Goal: Obtain resource: Download file/media

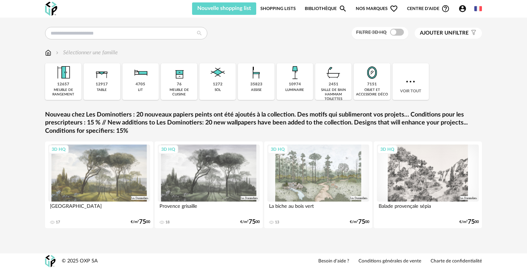
click at [320, 40] on div "Filtre 3D HQ Ajouter un filtre s Filter icon Filtrer par : Sélectionner une fam…" at bounding box center [263, 139] width 449 height 224
click at [126, 40] on div "Filtre 3D HQ Ajouter un filtre s Filter icon Filtrer par : Sélectionner une fam…" at bounding box center [263, 139] width 449 height 224
click at [126, 38] on input "text" at bounding box center [126, 33] width 162 height 12
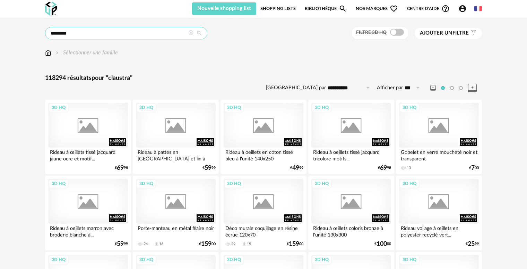
type input "********"
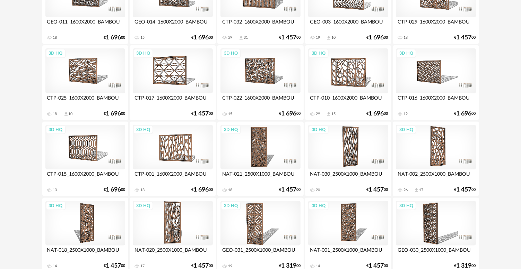
scroll to position [208, 0]
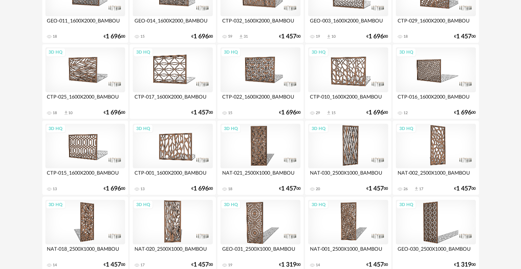
click at [437, 145] on div "3D HQ" at bounding box center [436, 146] width 80 height 45
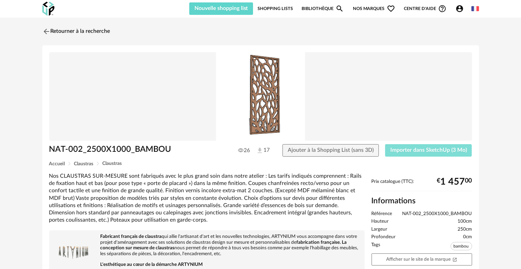
click at [395, 151] on span "Importer dans SketchUp (3 Mo)" at bounding box center [428, 151] width 77 height 6
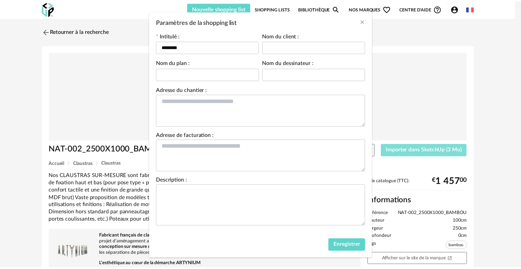
scroll to position [36, 0]
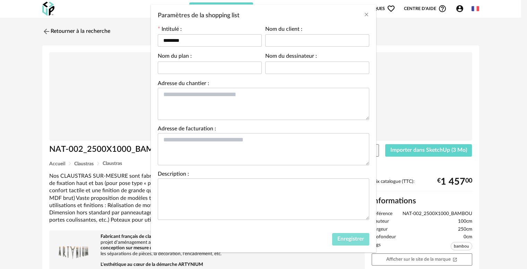
click at [334, 240] on button "Enregistrer" at bounding box center [350, 239] width 37 height 12
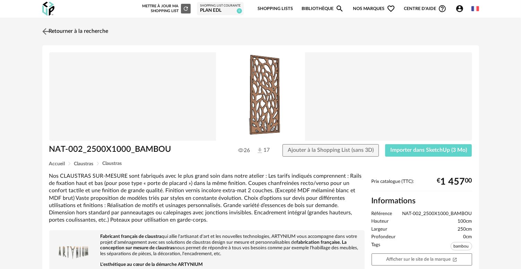
click at [46, 31] on img at bounding box center [46, 31] width 10 height 10
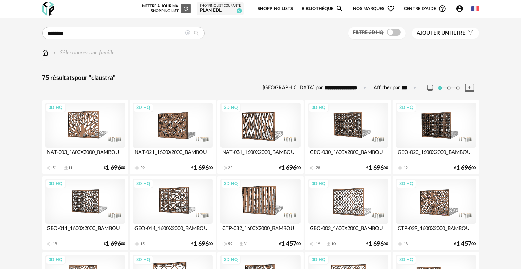
click at [363, 88] on icon at bounding box center [364, 87] width 9 height 11
click at [355, 119] on span "Prix croissant" at bounding box center [348, 118] width 37 height 6
type input "**********"
